Goal: Navigation & Orientation: Find specific page/section

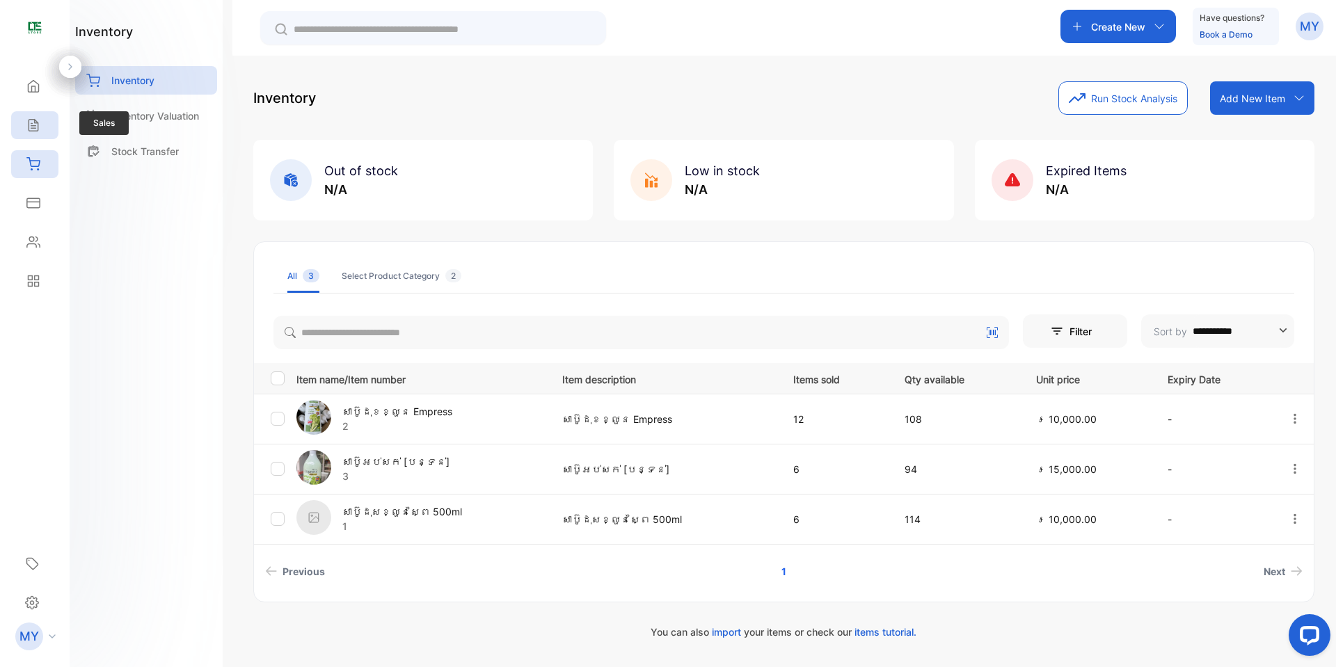
click at [45, 123] on div "Sales" at bounding box center [34, 125] width 47 height 28
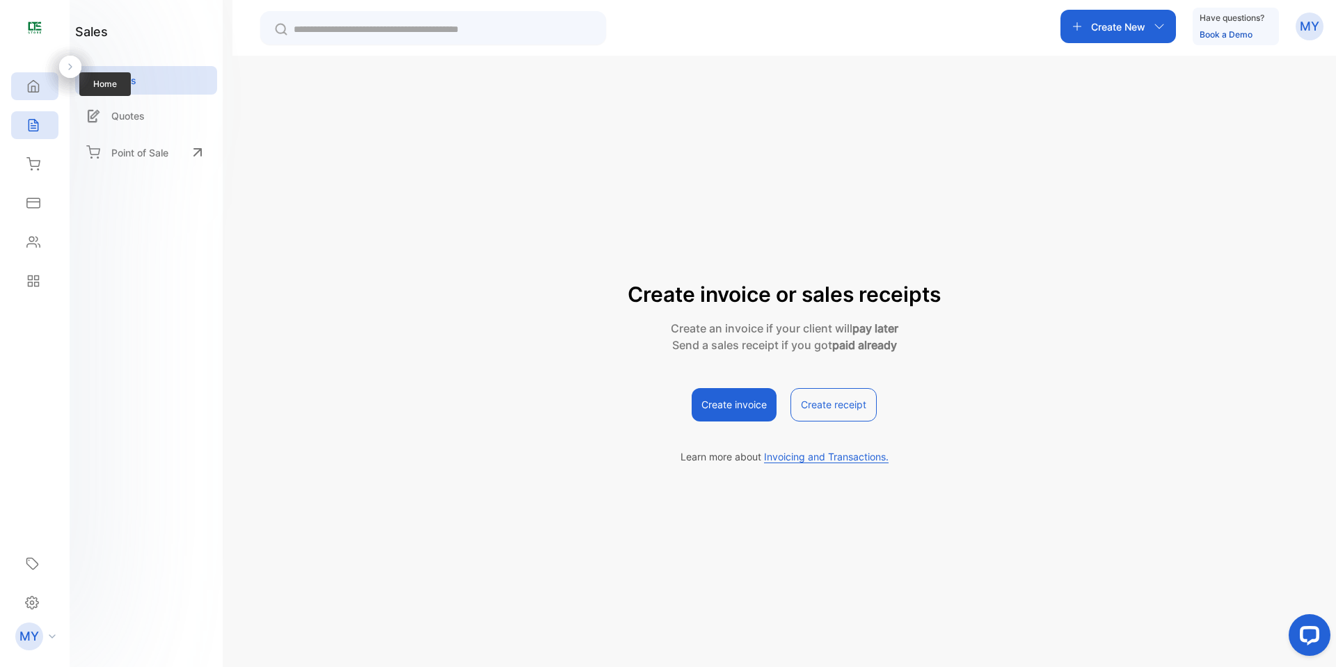
click at [29, 82] on icon at bounding box center [33, 86] width 14 height 14
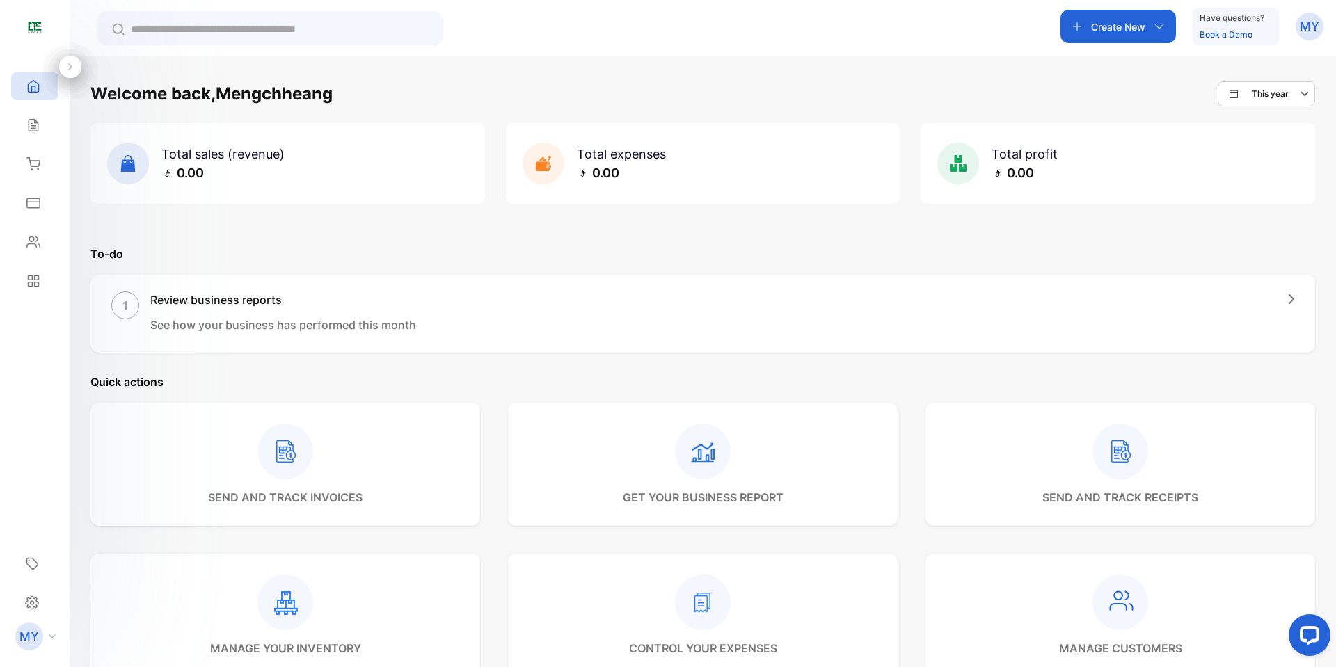
click at [33, 33] on img at bounding box center [34, 28] width 21 height 21
click at [35, 86] on icon at bounding box center [33, 86] width 14 height 14
click at [31, 125] on icon at bounding box center [33, 125] width 14 height 14
